Goal: Submit feedback/report problem

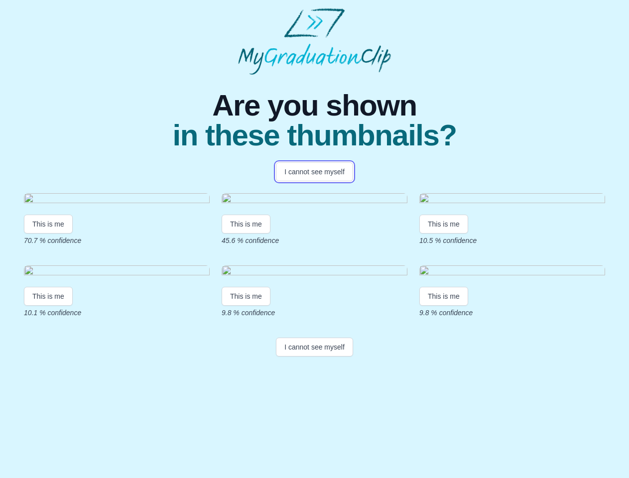
click at [314, 172] on button "I cannot see myself" at bounding box center [314, 171] width 77 height 19
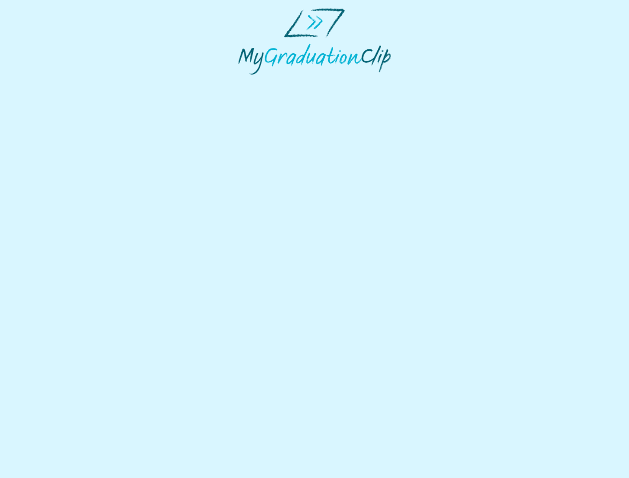
click at [48, 83] on html at bounding box center [314, 41] width 629 height 83
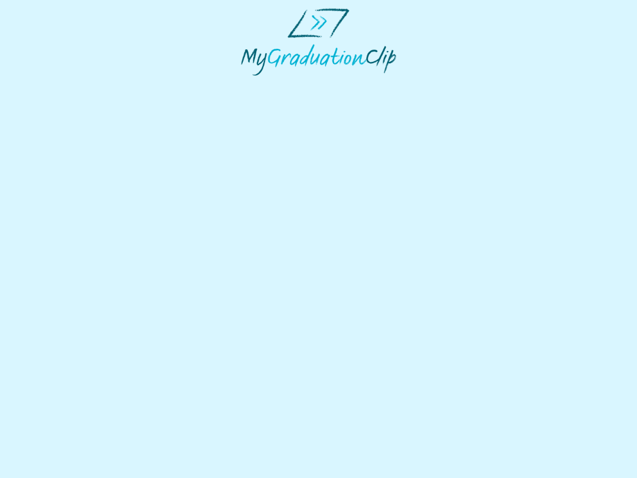
click at [247, 84] on html at bounding box center [318, 42] width 637 height 84
click at [446, 84] on html at bounding box center [318, 42] width 637 height 84
click at [48, 84] on html at bounding box center [318, 42] width 637 height 84
click at [247, 84] on html at bounding box center [318, 42] width 637 height 84
click at [446, 84] on html at bounding box center [318, 42] width 637 height 84
